Goal: Check status: Check status

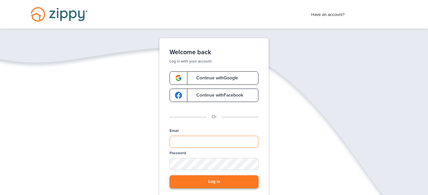
type input "**********"
click at [239, 182] on button "Log in" at bounding box center [213, 181] width 89 height 13
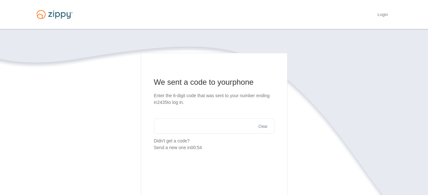
click at [243, 130] on input "text" at bounding box center [214, 125] width 120 height 15
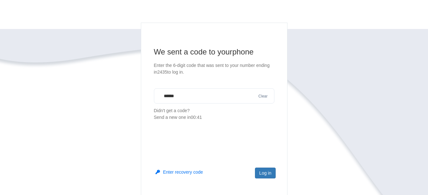
scroll to position [31, 0]
type input "******"
click at [264, 173] on button "Log in" at bounding box center [265, 172] width 20 height 11
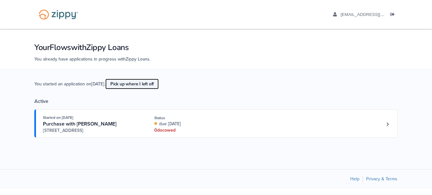
click at [156, 86] on link "Pick up where I left off" at bounding box center [131, 84] width 53 height 11
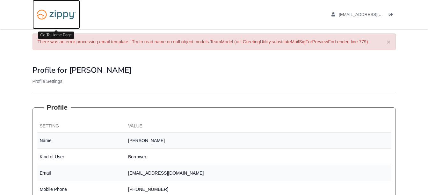
click at [63, 14] on img at bounding box center [55, 14] width 47 height 16
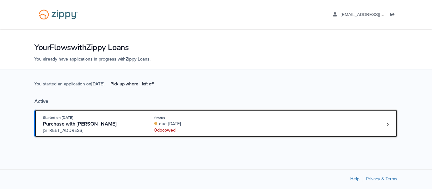
click at [89, 129] on span "24103 S Hwy 66, Claremore, OK 74019" at bounding box center [91, 130] width 97 height 6
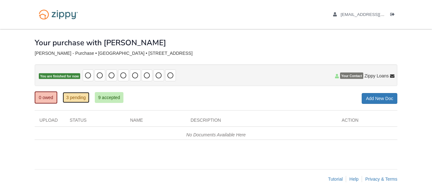
click at [75, 97] on link "3 pending" at bounding box center [76, 97] width 27 height 11
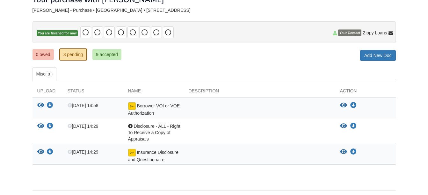
scroll to position [64, 0]
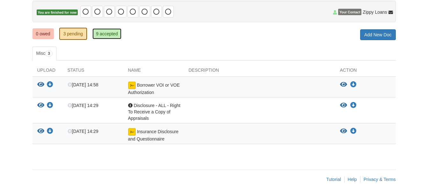
click at [106, 36] on link "9 accepted" at bounding box center [106, 33] width 29 height 11
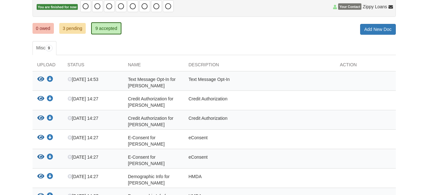
scroll to position [68, 0]
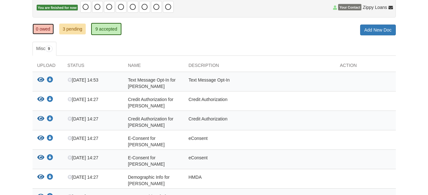
click at [49, 30] on link "0 owed" at bounding box center [42, 29] width 21 height 11
